Goal: Information Seeking & Learning: Find specific fact

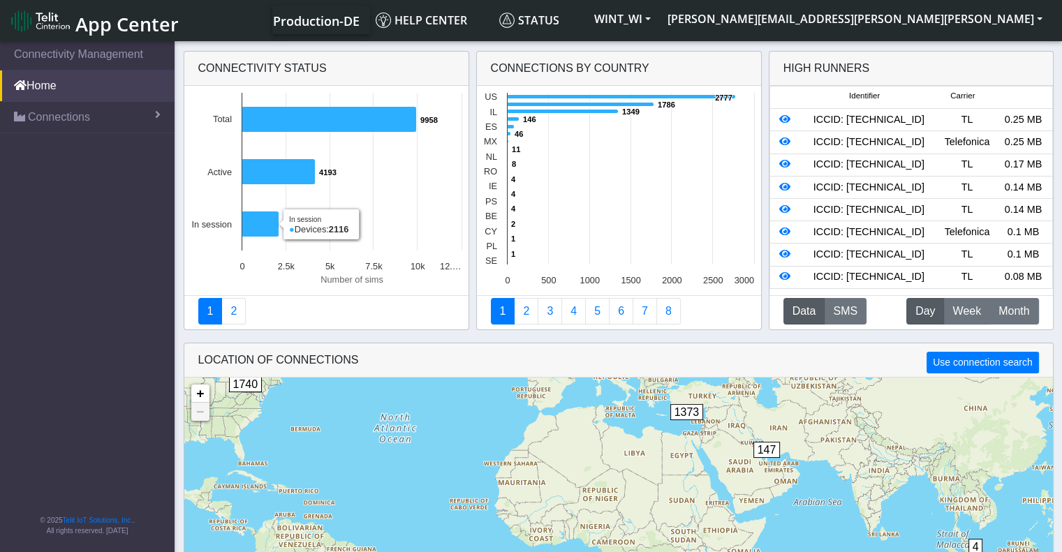
scroll to position [38, 0]
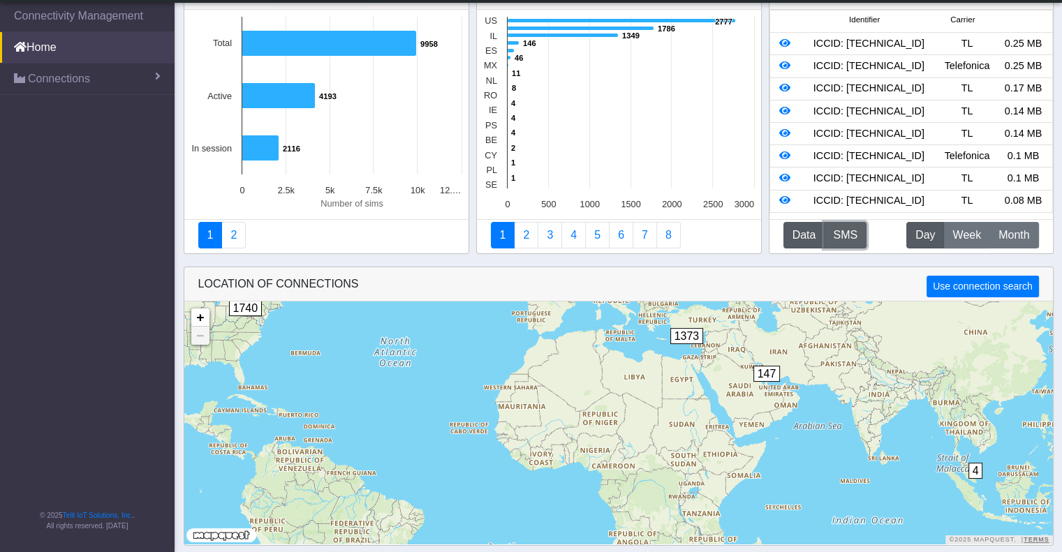
click at [839, 240] on button "SMS" at bounding box center [845, 235] width 43 height 27
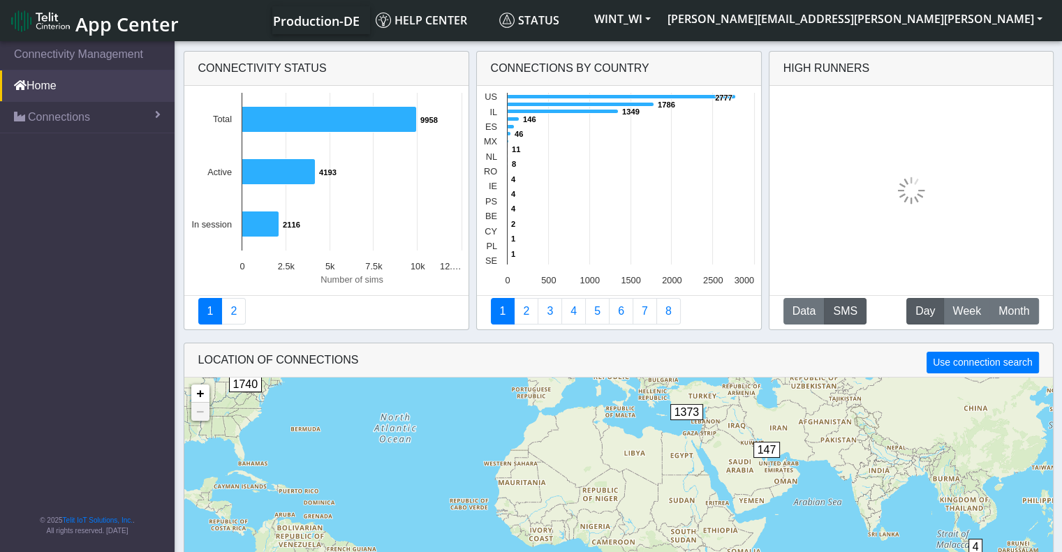
scroll to position [0, 0]
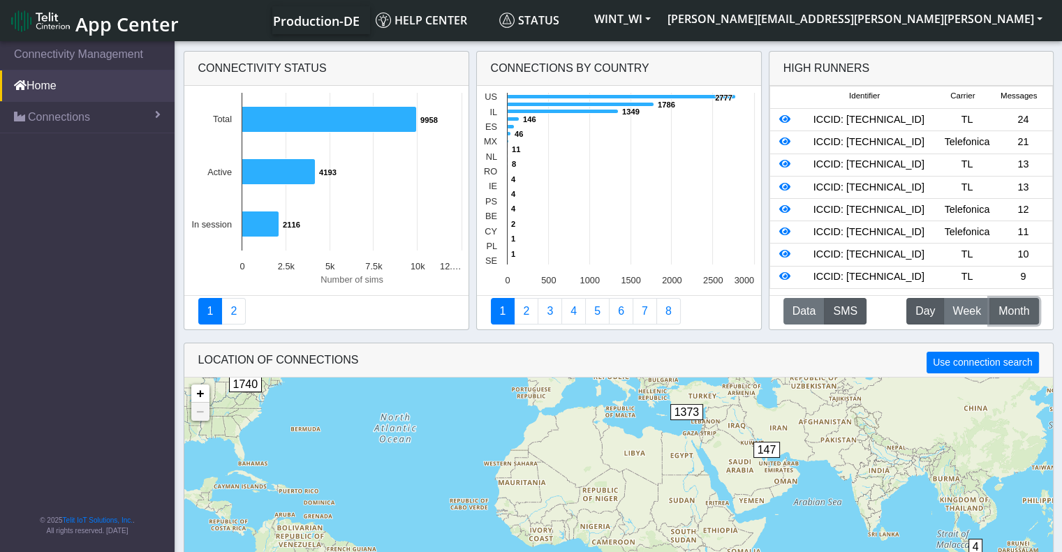
click at [998, 310] on span "Month" at bounding box center [1013, 311] width 31 height 17
drag, startPoint x: 1019, startPoint y: 126, endPoint x: 902, endPoint y: 132, distance: 117.4
click at [902, 128] on div "ICCID: 89462008012016449152 TL 1294" at bounding box center [910, 119] width 281 height 15
click at [985, 172] on div "Telit" at bounding box center [967, 164] width 56 height 15
click at [925, 314] on span "Day" at bounding box center [925, 311] width 20 height 17
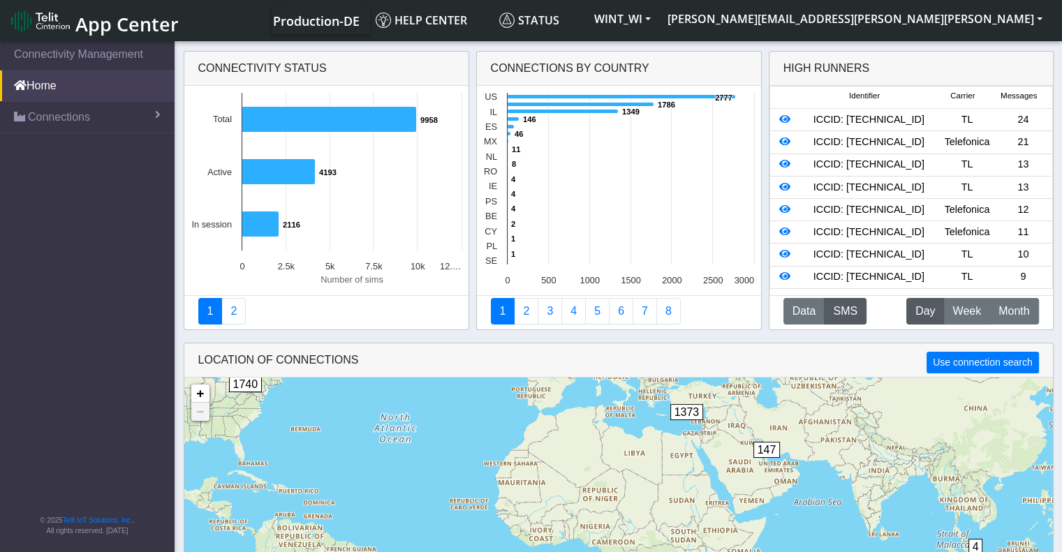
click at [1005, 96] on span "Messages" at bounding box center [1018, 96] width 36 height 12
click at [868, 128] on div "ICCID: 89462008012016449152" at bounding box center [868, 119] width 140 height 15
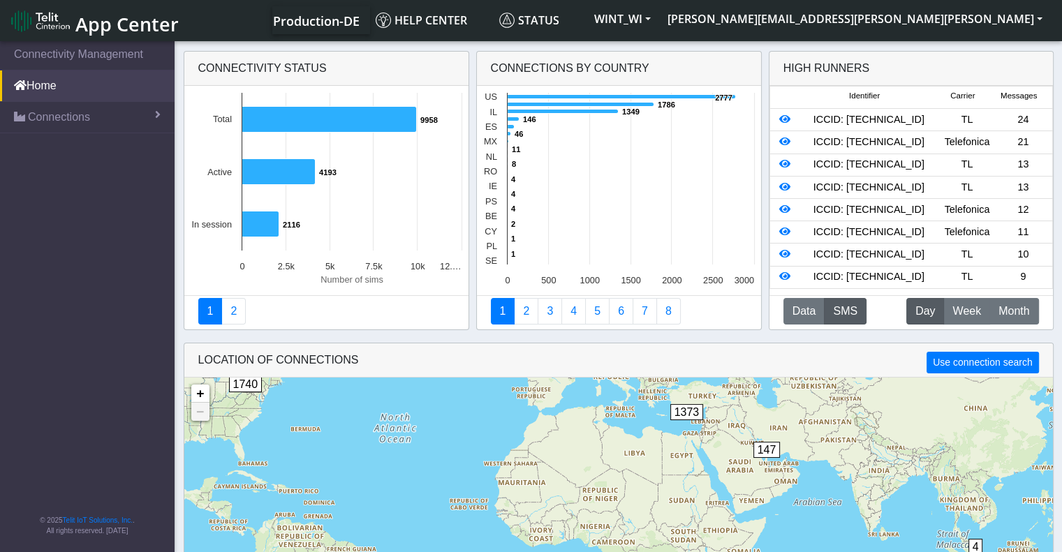
copy div "89462008012016449152"
